Goal: Information Seeking & Learning: Check status

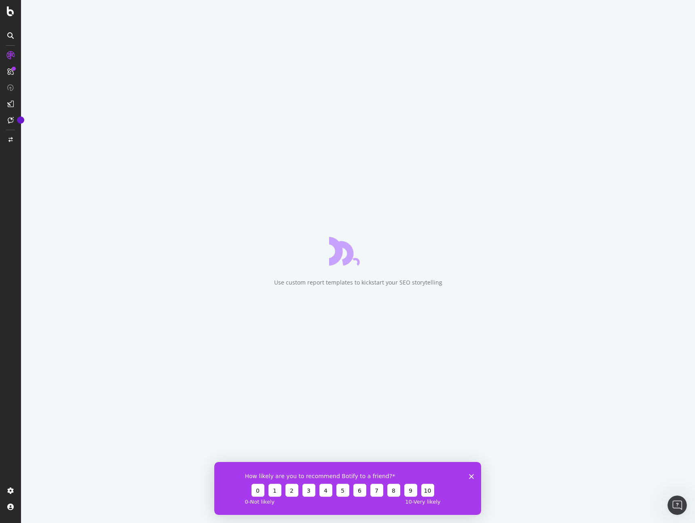
click at [468, 477] on div "How likely are you to recommend Botify to a friend? 0 1 2 3 4 5 6 7 8 9 10 0 - …" at bounding box center [347, 488] width 267 height 53
click at [469, 476] on icon "Fermer l'enquête" at bounding box center [471, 476] width 5 height 5
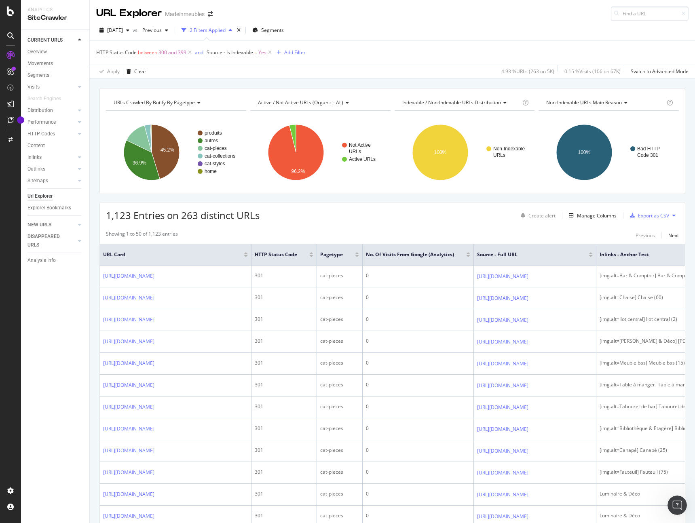
click at [463, 217] on div "1,123 Entries on 263 distinct URLs Create alert Manage Columns Export as CSV" at bounding box center [392, 213] width 585 height 20
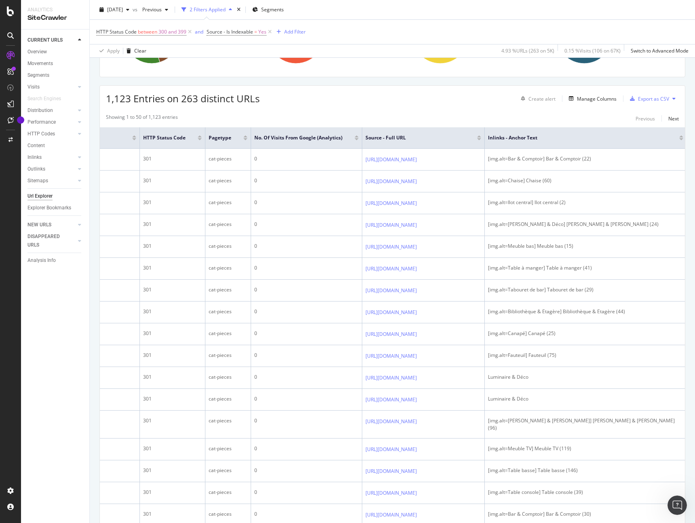
scroll to position [0, 76]
